Goal: Task Accomplishment & Management: Use online tool/utility

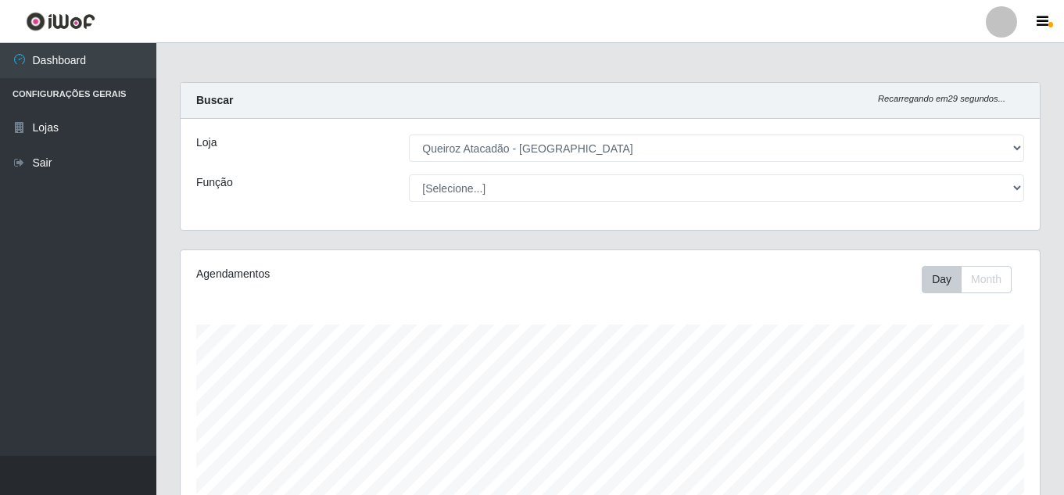
select select "225"
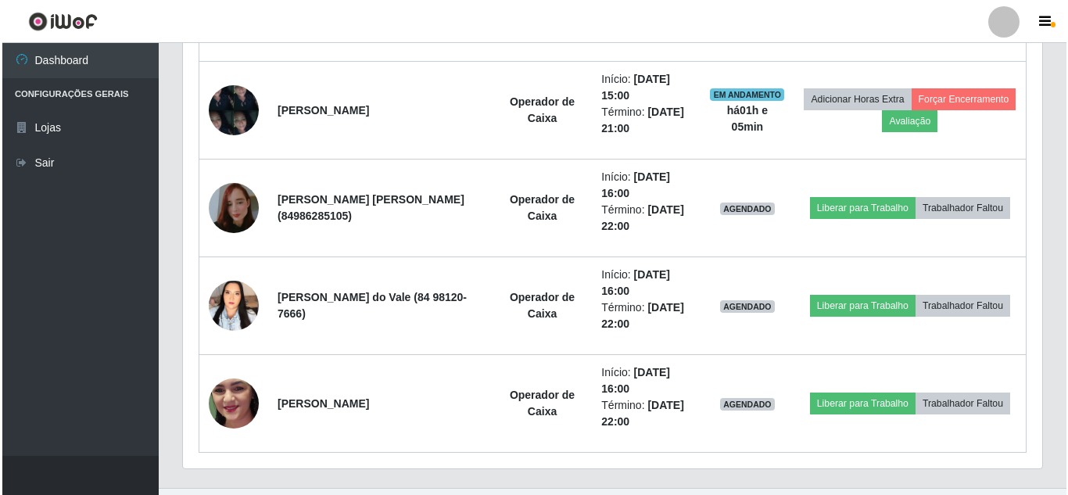
scroll to position [1047, 0]
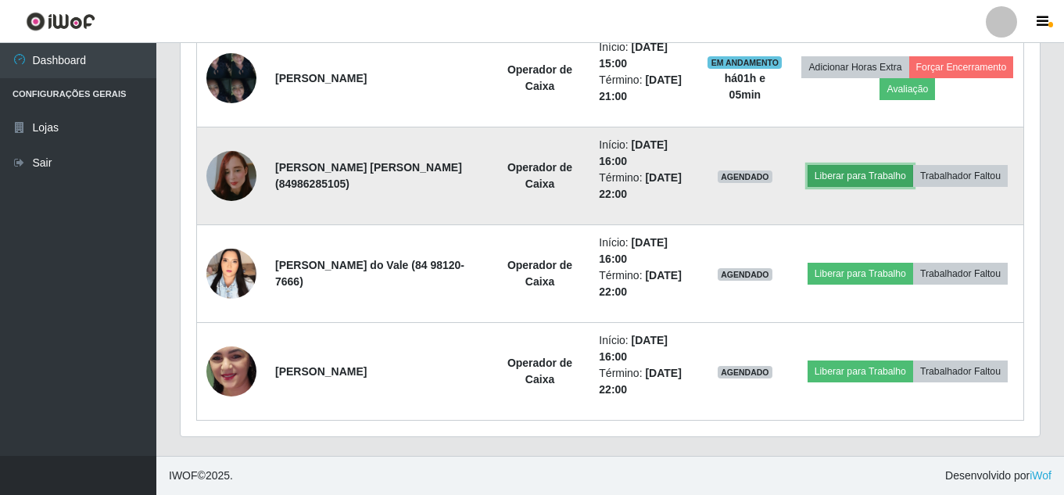
click at [913, 165] on button "Liberar para Trabalho" at bounding box center [861, 176] width 106 height 22
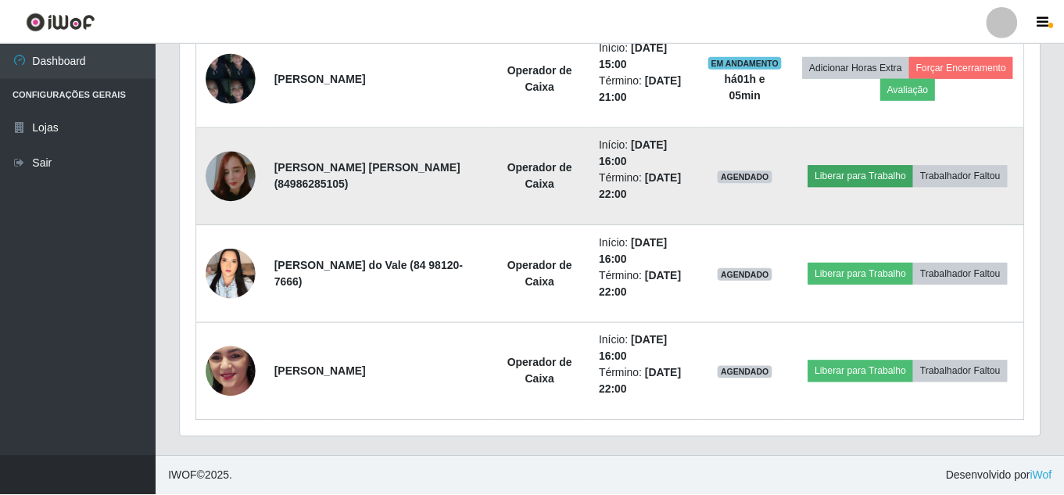
scroll to position [325, 852]
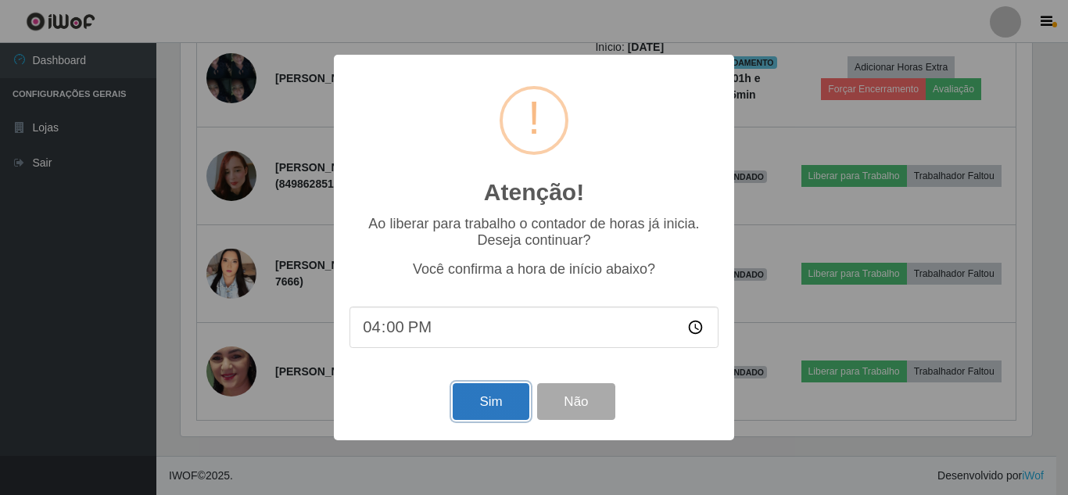
click at [491, 395] on button "Sim" at bounding box center [491, 401] width 76 height 37
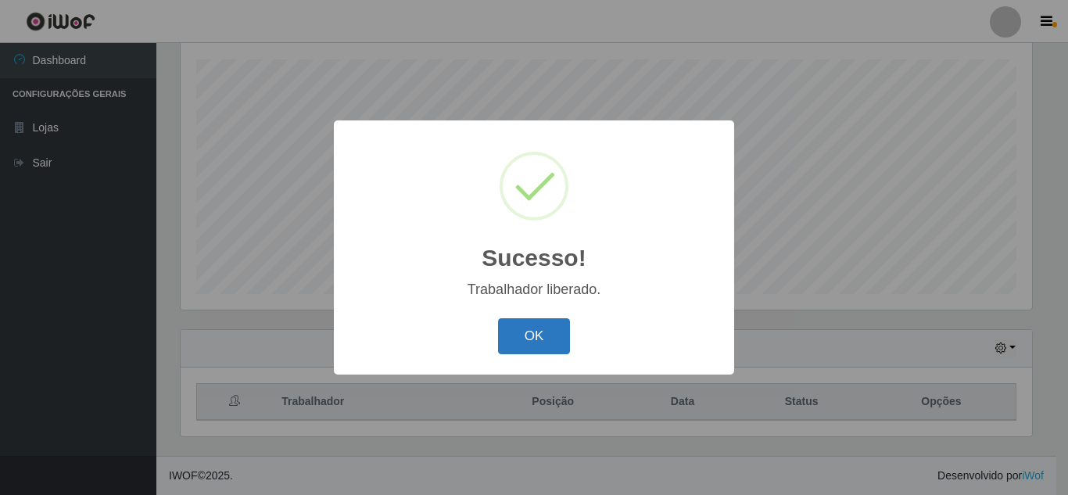
click at [533, 328] on button "OK" at bounding box center [534, 336] width 73 height 37
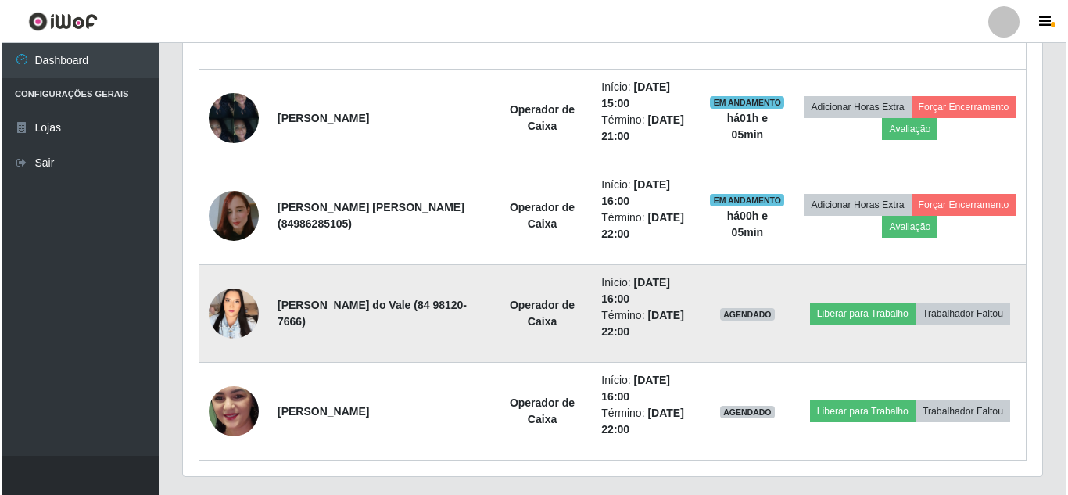
scroll to position [1047, 0]
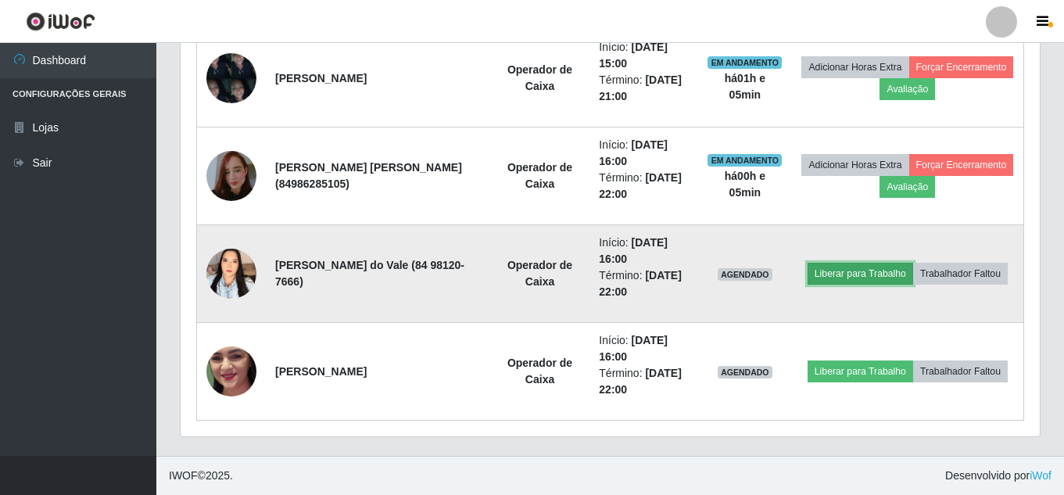
click at [895, 264] on button "Liberar para Trabalho" at bounding box center [861, 274] width 106 height 22
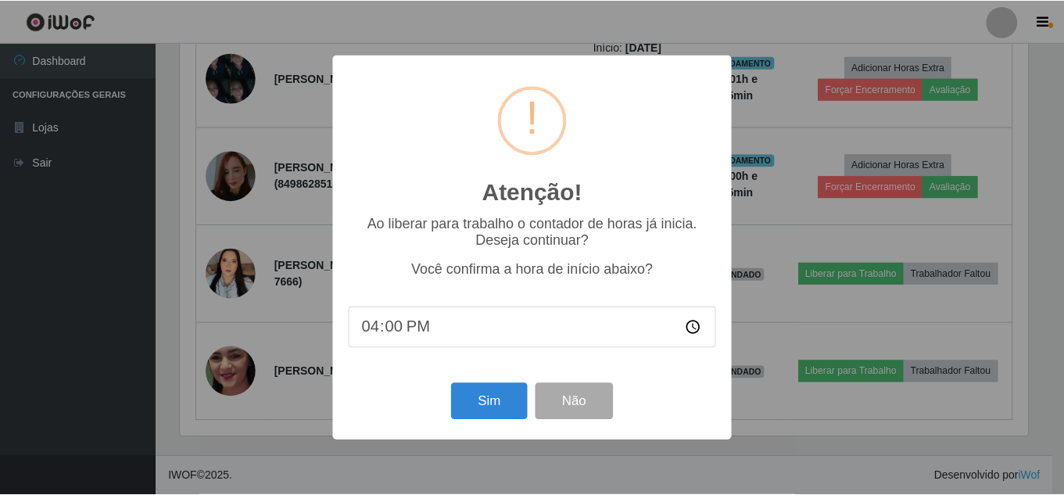
scroll to position [325, 852]
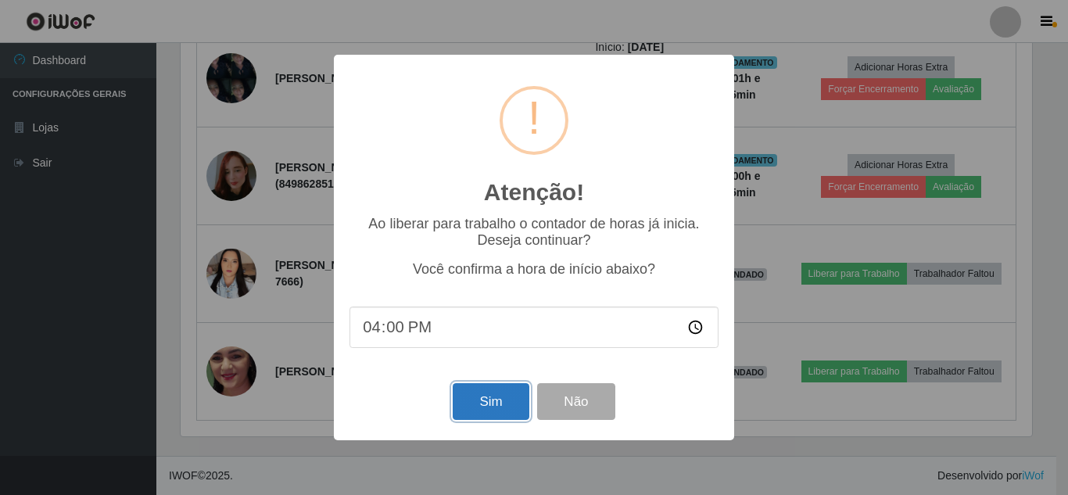
click at [497, 401] on button "Sim" at bounding box center [491, 401] width 76 height 37
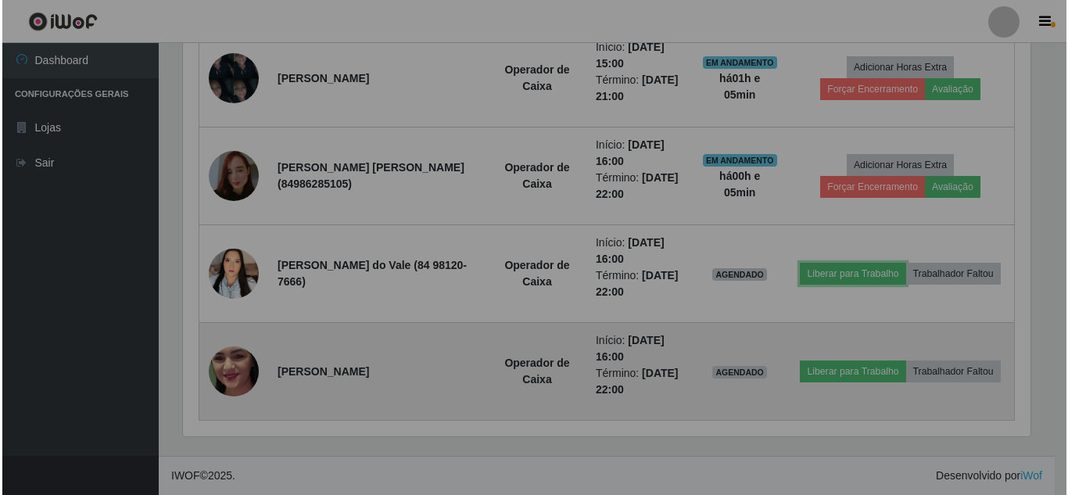
scroll to position [325, 859]
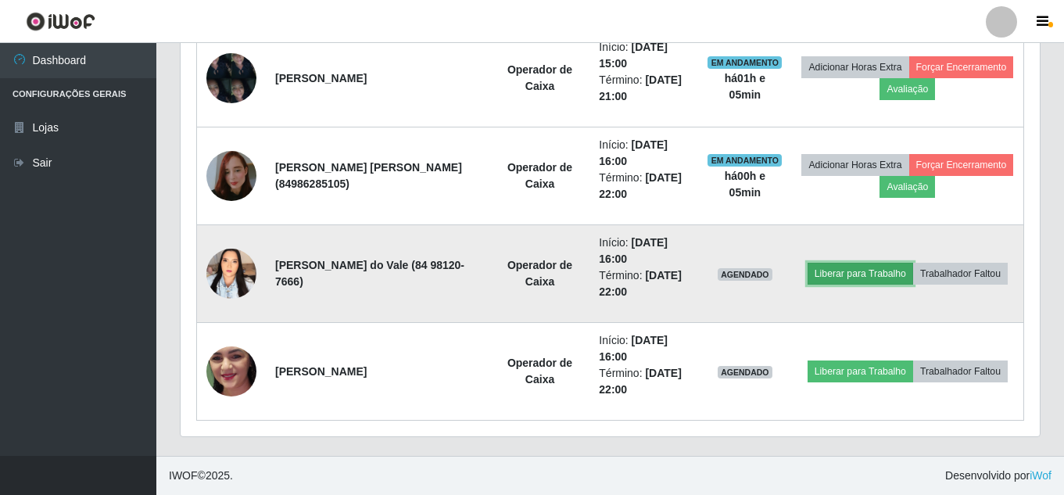
click at [906, 266] on button "Liberar para Trabalho" at bounding box center [861, 274] width 106 height 22
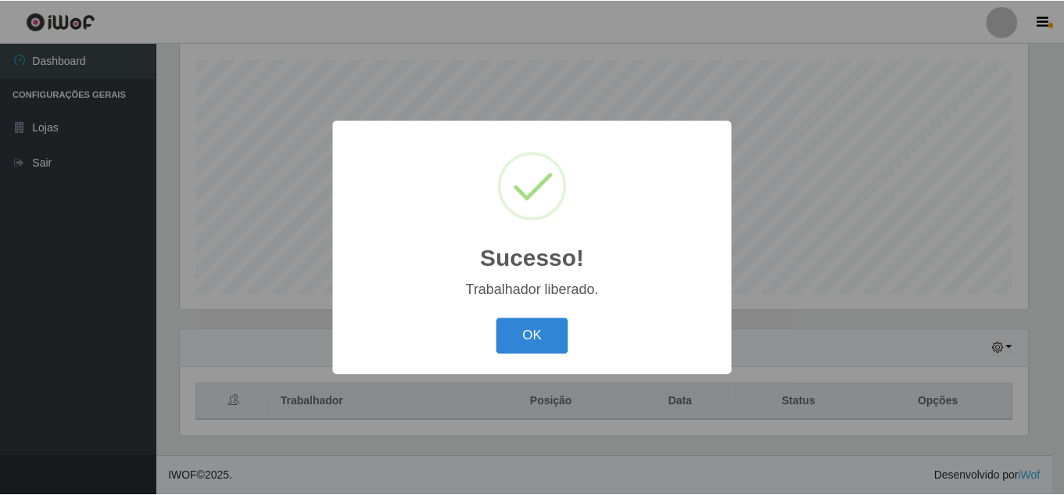
scroll to position [265, 0]
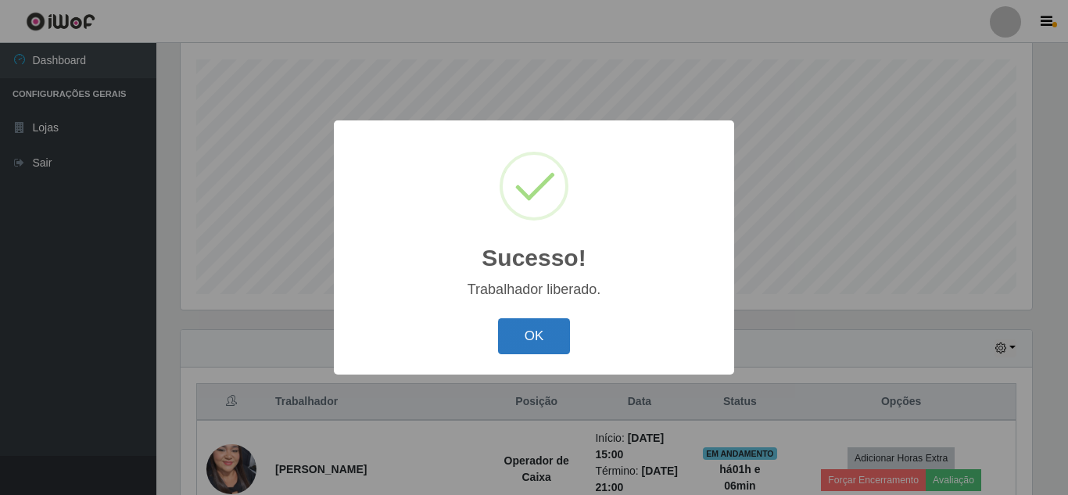
click at [545, 335] on button "OK" at bounding box center [534, 336] width 73 height 37
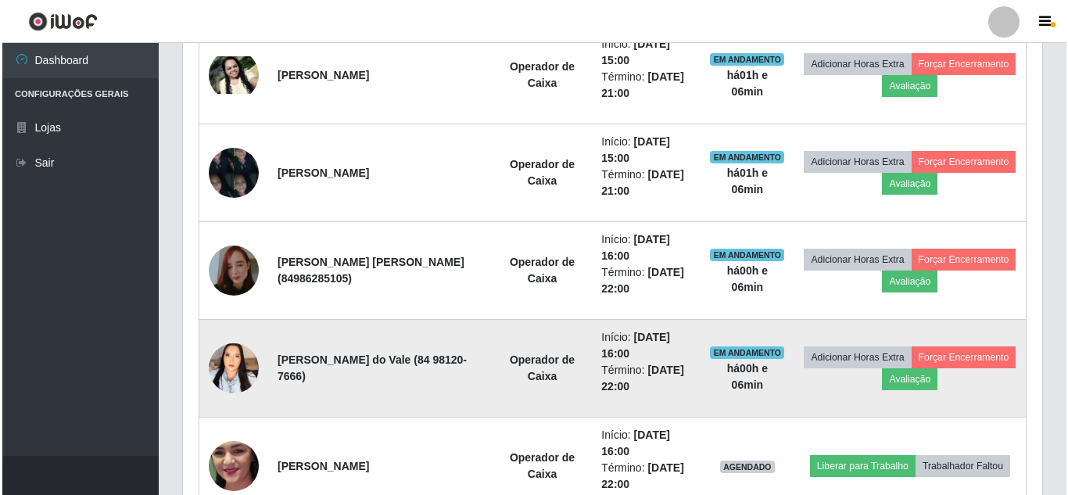
scroll to position [1047, 0]
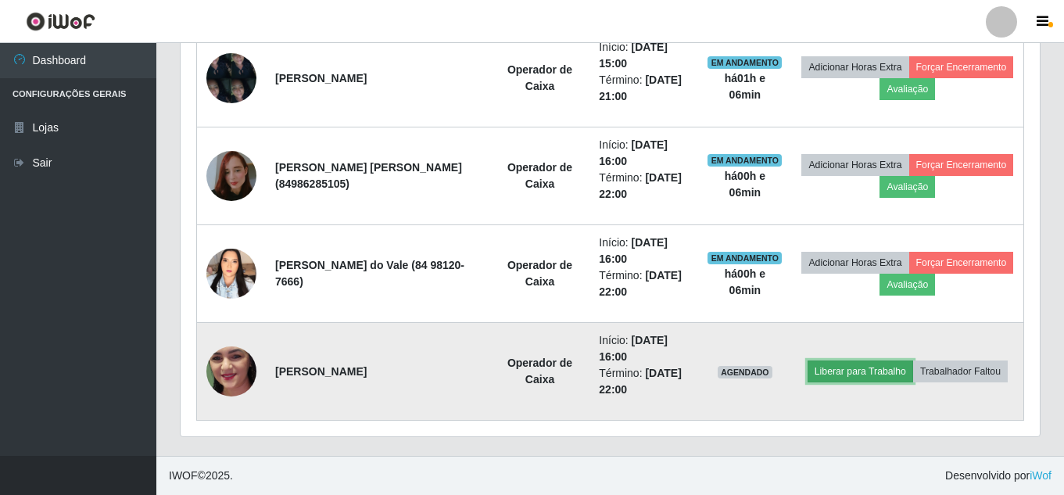
click at [913, 367] on button "Liberar para Trabalho" at bounding box center [861, 372] width 106 height 22
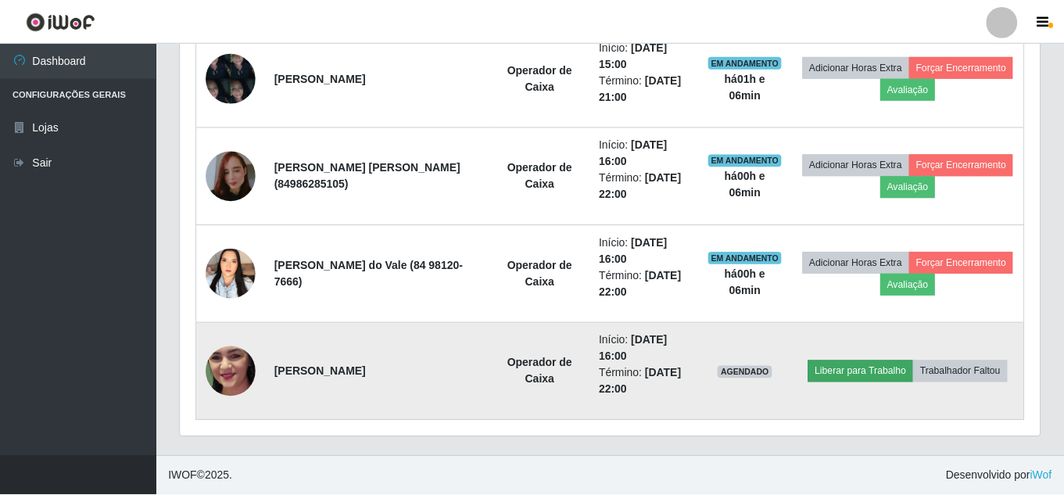
scroll to position [325, 852]
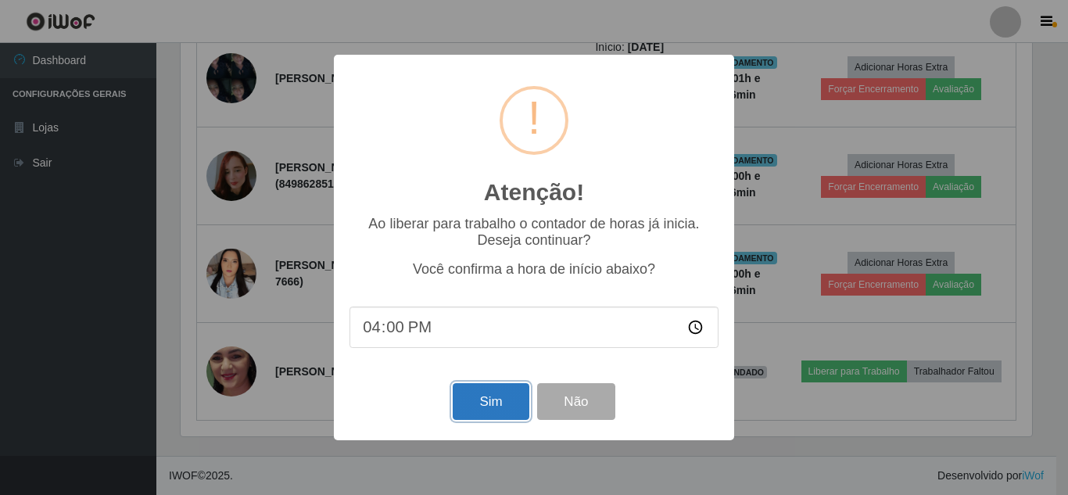
click at [475, 408] on button "Sim" at bounding box center [491, 401] width 76 height 37
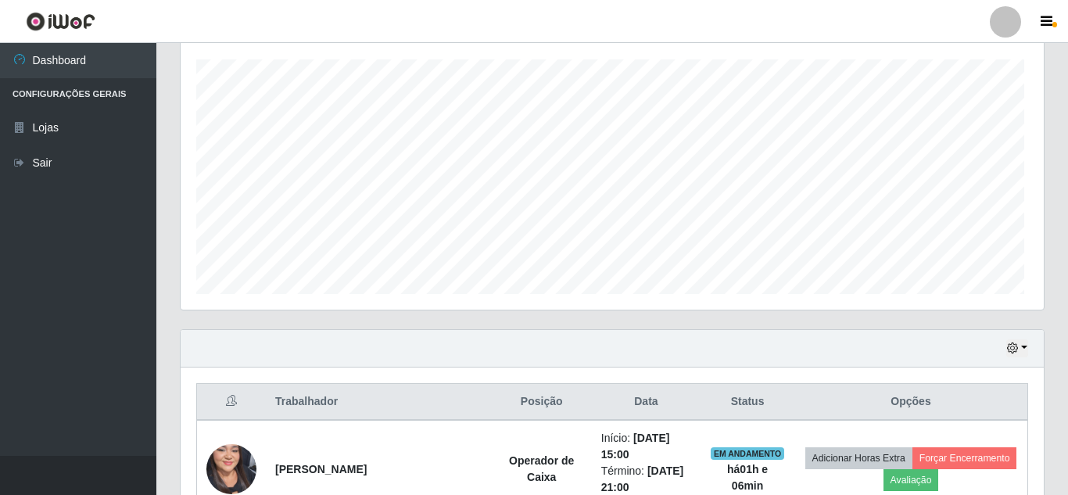
scroll to position [0, 0]
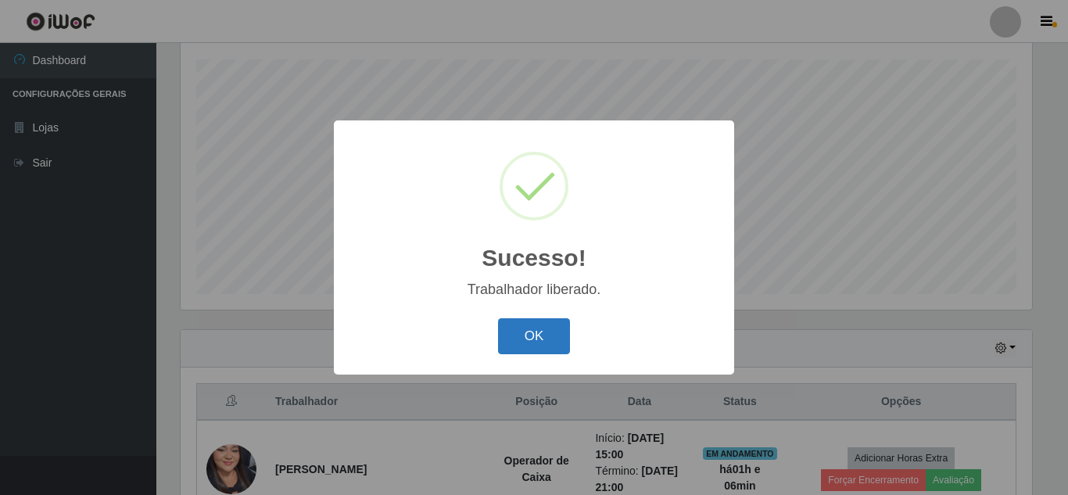
click at [536, 339] on button "OK" at bounding box center [534, 336] width 73 height 37
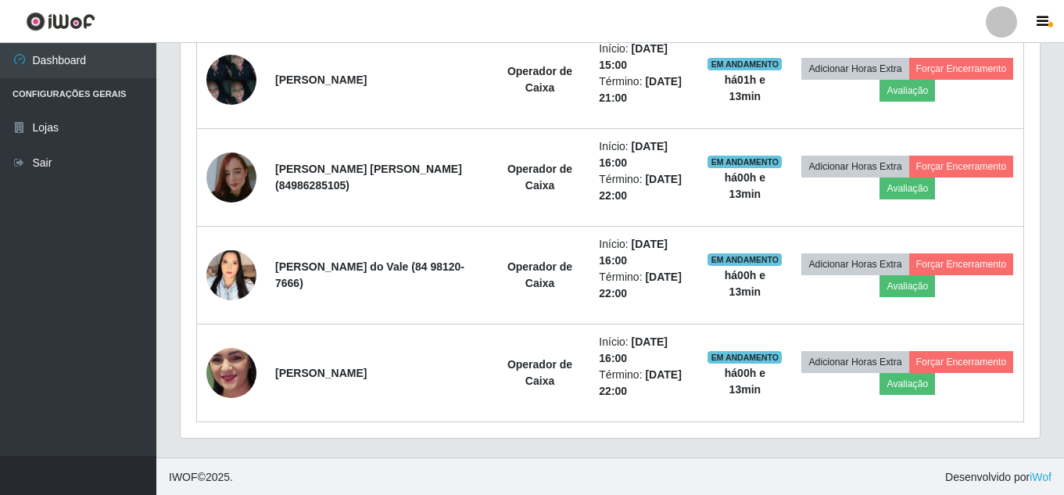
scroll to position [1047, 0]
